Goal: Navigation & Orientation: Find specific page/section

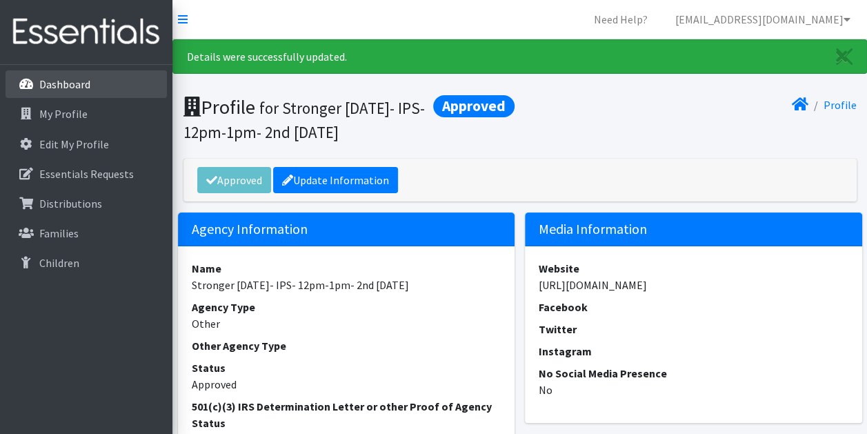
click at [68, 92] on link "Dashboard" at bounding box center [86, 84] width 161 height 28
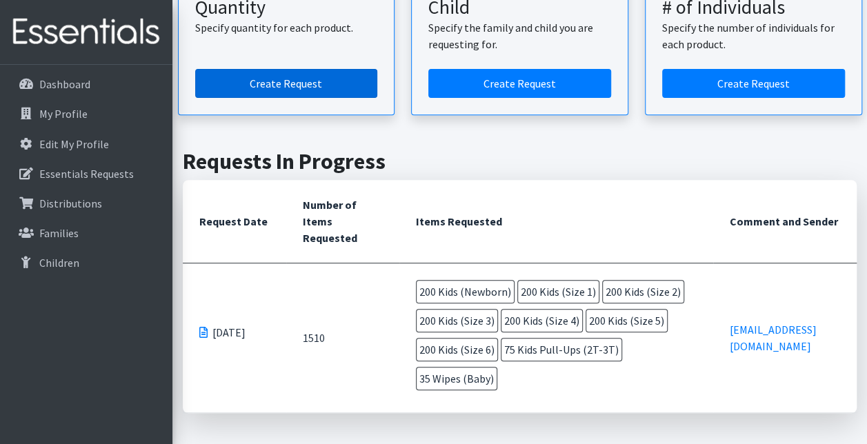
scroll to position [225, 0]
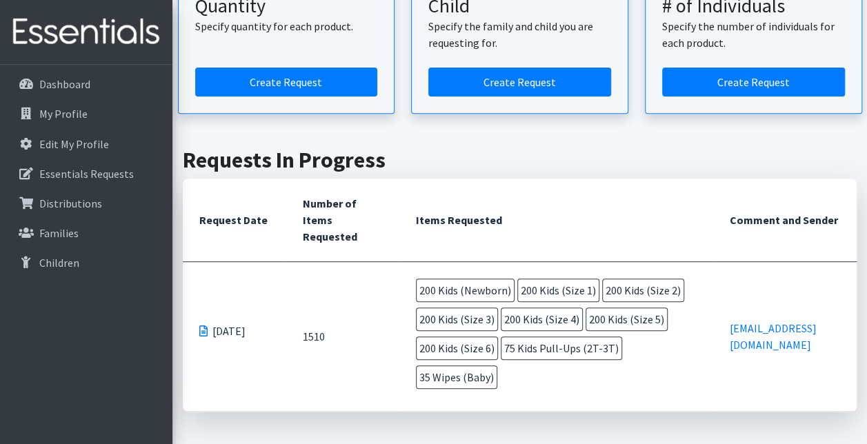
click at [203, 326] on span at bounding box center [203, 331] width 8 height 11
